Goal: Task Accomplishment & Management: Use online tool/utility

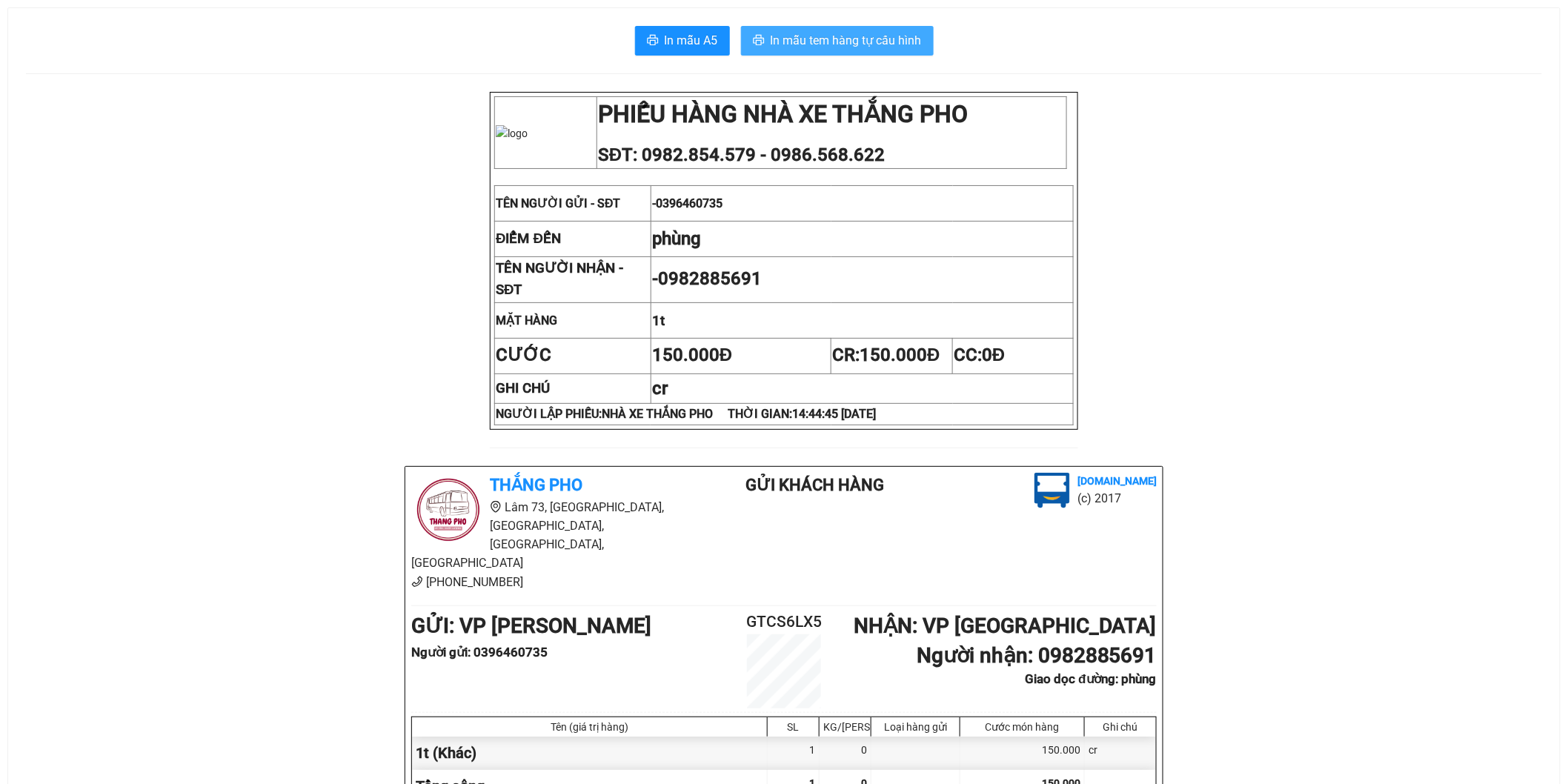
click at [874, 39] on span "In mẫu tem hàng tự cấu hình" at bounding box center [846, 40] width 151 height 18
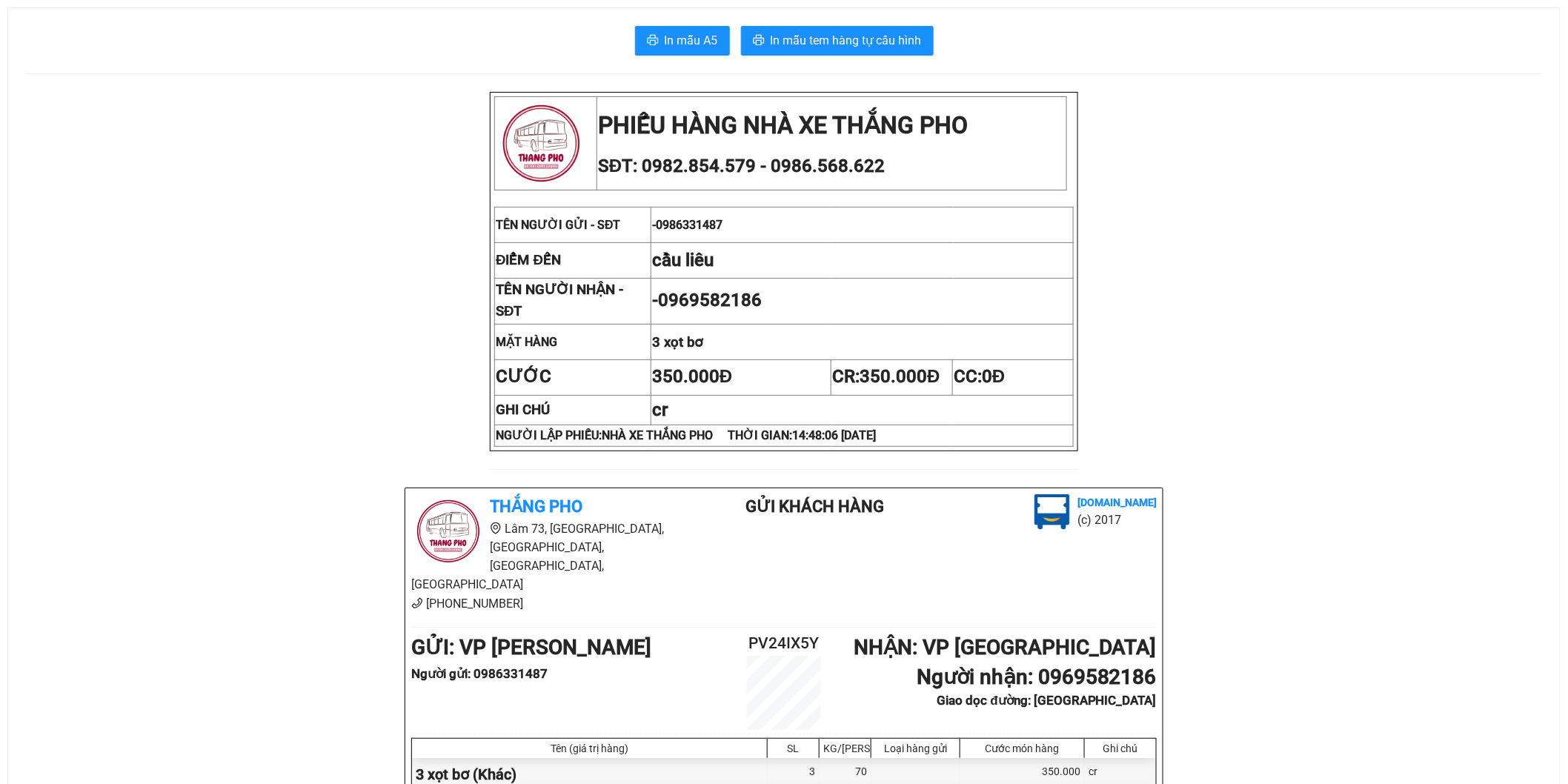
click at [893, 520] on div "Thắng Pho Lâm 73, Tân Đức, Tân Hà, Lâm Hà, Lâm Đồng 03-2819-9929 Gửi khách hàng…" at bounding box center [784, 725] width 757 height 474
click at [786, 41] on span "In mẫu tem hàng tự cấu hình" at bounding box center [846, 40] width 151 height 18
click at [850, 41] on span "In mẫu tem hàng tự cấu hình" at bounding box center [846, 40] width 151 height 18
click at [1214, 678] on div "PHIẾU HÀNG NHÀ XE THẮNG PHO SĐT: 0982.854.579 - 0986.568.622 TÊN NGƯỜI GỬI - SĐ…" at bounding box center [784, 545] width 1516 height 907
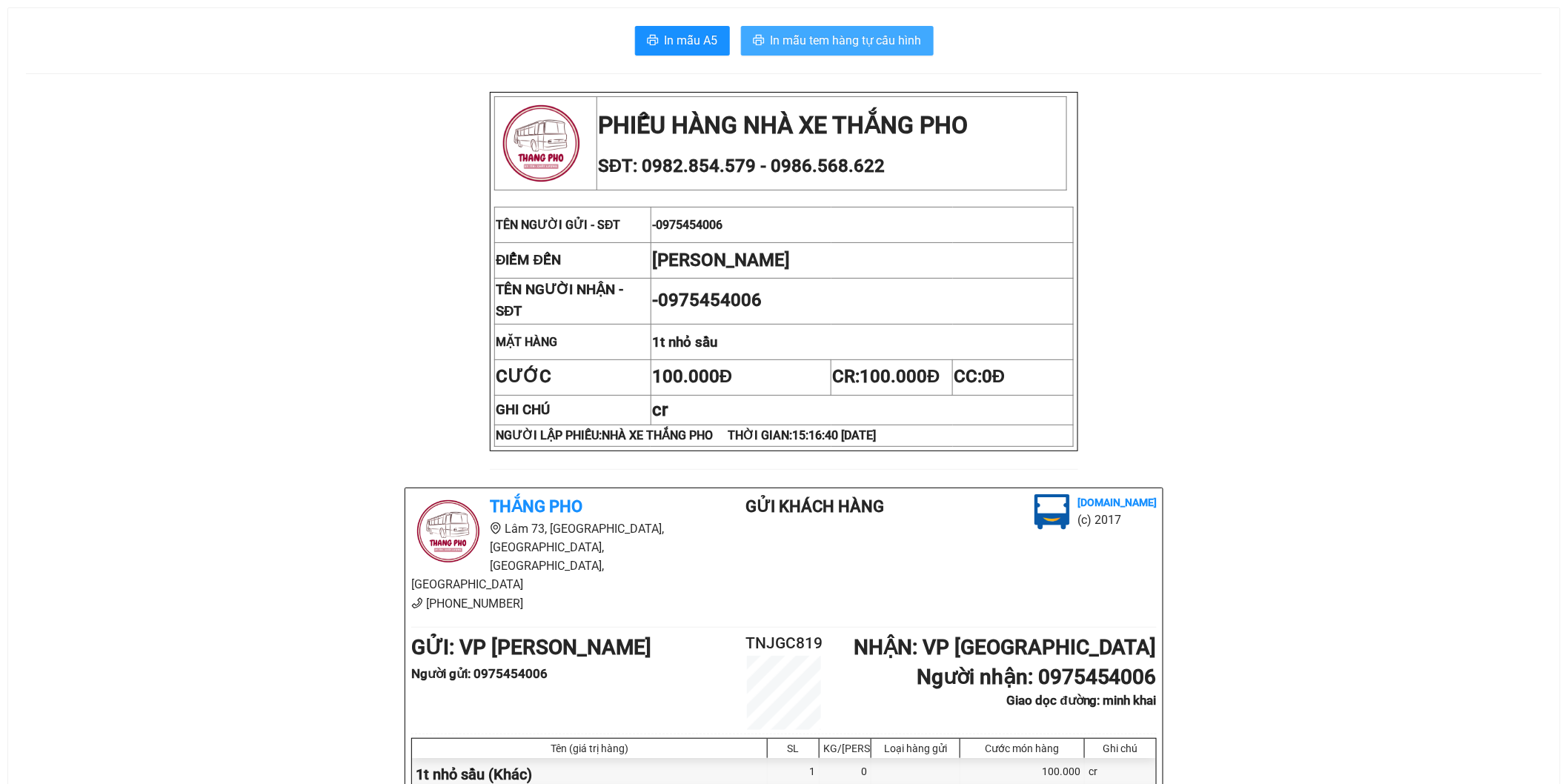
click at [849, 40] on span "In mẫu tem hàng tự cấu hình" at bounding box center [846, 40] width 151 height 18
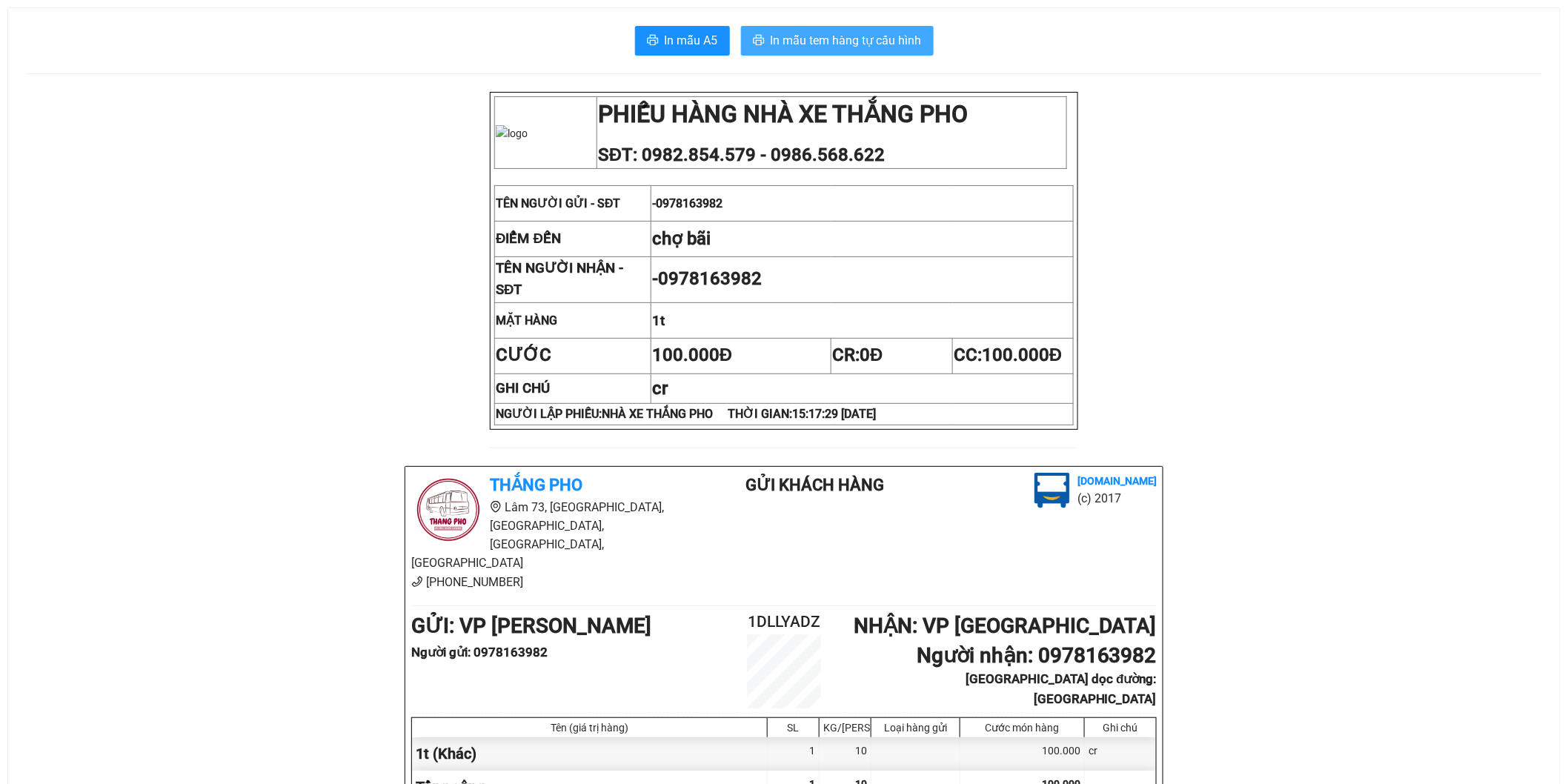
click at [819, 46] on span "In mẫu tem hàng tự cấu hình" at bounding box center [846, 40] width 151 height 18
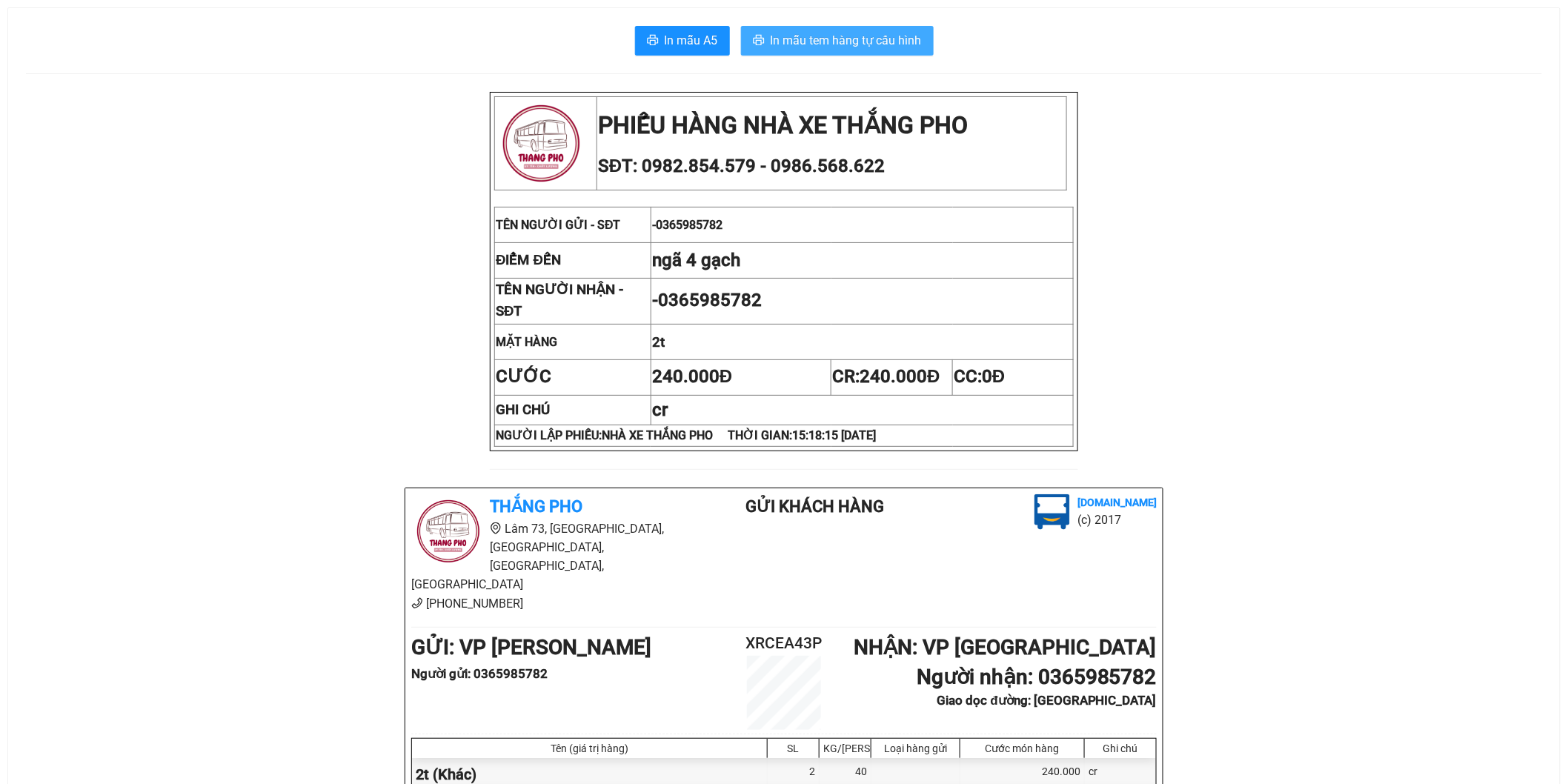
click at [823, 42] on span "In mẫu tem hàng tự cấu hình" at bounding box center [846, 40] width 151 height 18
click at [846, 34] on span "In mẫu tem hàng tự cấu hình" at bounding box center [846, 40] width 151 height 18
